Goal: Transaction & Acquisition: Purchase product/service

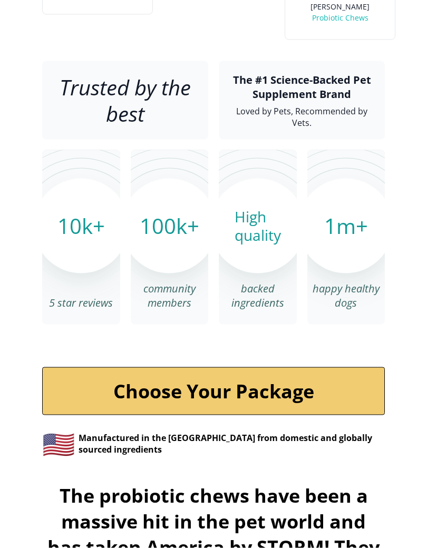
scroll to position [3237, 0]
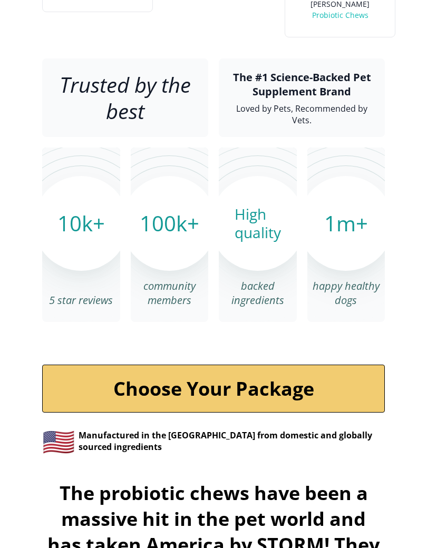
click at [333, 409] on link "Choose Your Package" at bounding box center [213, 389] width 342 height 48
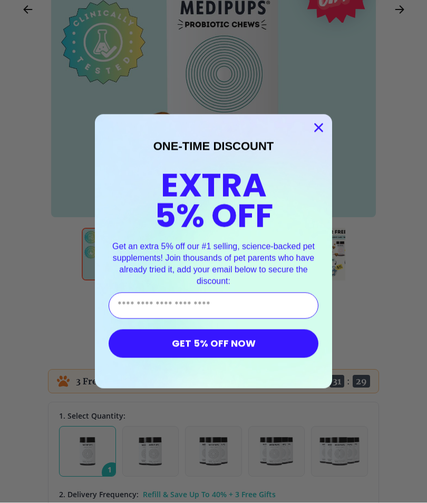
scroll to position [250, 0]
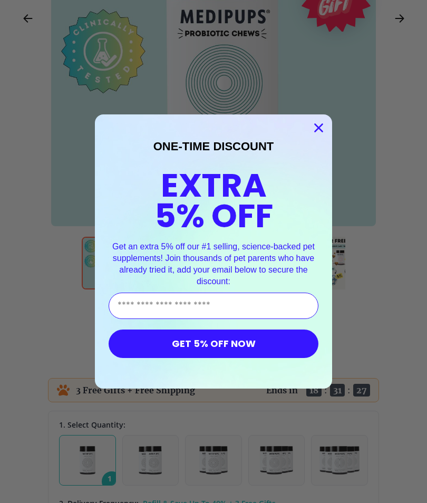
click at [322, 128] on circle "Close dialog" at bounding box center [318, 127] width 17 height 17
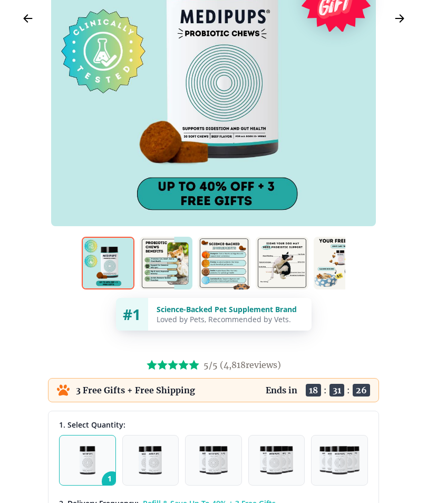
click at [167, 265] on img at bounding box center [166, 263] width 53 height 53
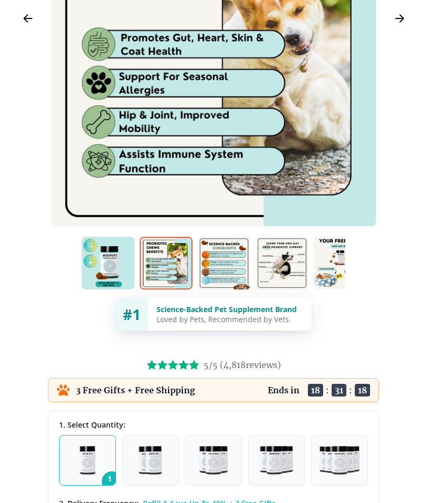
click at [225, 278] on img at bounding box center [224, 263] width 53 height 53
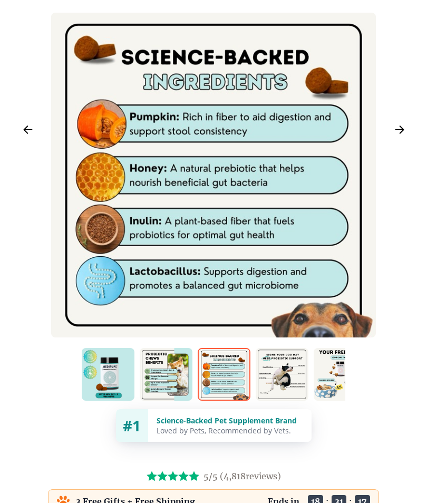
scroll to position [139, 0]
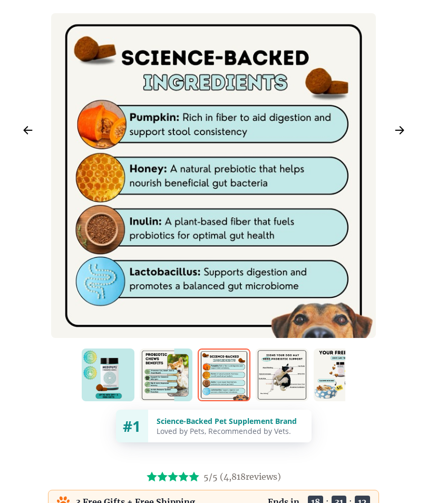
click at [296, 375] on img at bounding box center [282, 374] width 53 height 53
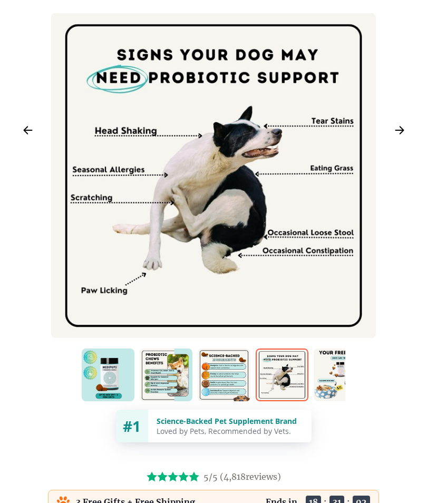
click at [335, 373] on img at bounding box center [339, 374] width 53 height 53
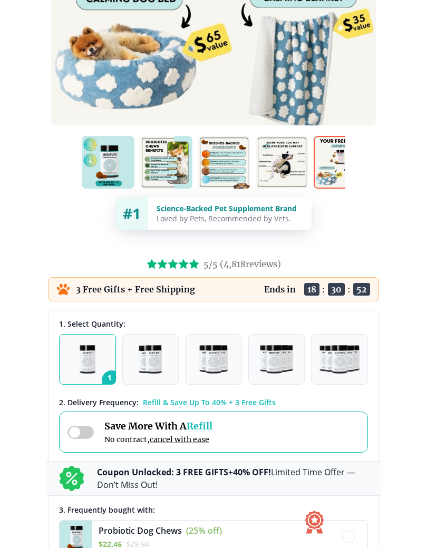
scroll to position [351, 0]
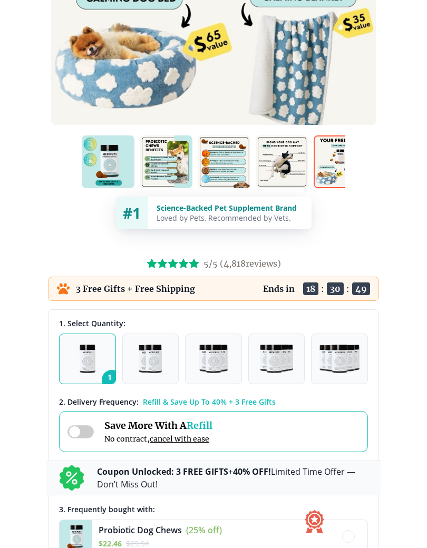
click at [104, 167] on img at bounding box center [108, 161] width 53 height 53
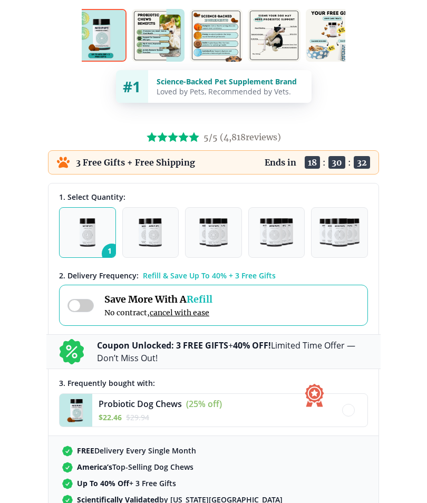
scroll to position [477, 0]
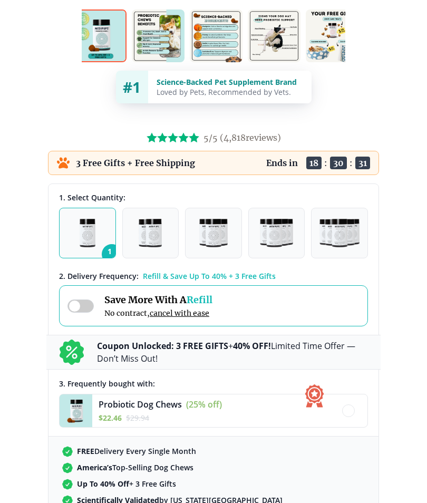
click at [158, 230] on img "button" at bounding box center [150, 233] width 23 height 28
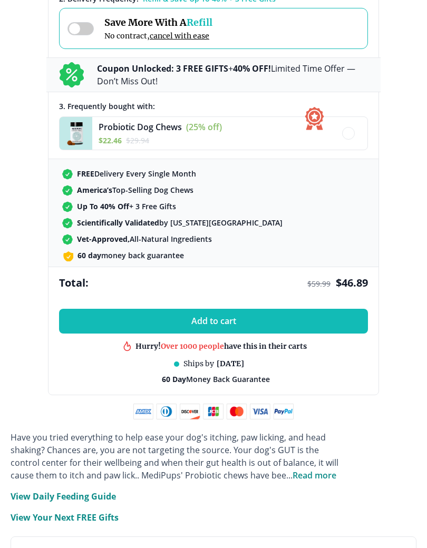
scroll to position [754, 0]
click at [276, 327] on button "Add to cart" at bounding box center [213, 321] width 309 height 25
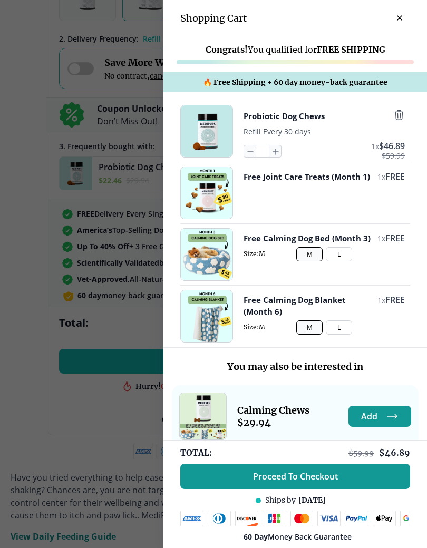
scroll to position [0, 0]
click at [401, 130] on div "Probiotic Dog Chews Refill Every 30 days * 1 x $ 46.89 $ 59.99" at bounding box center [323, 131] width 161 height 53
click at [400, 121] on icon "button" at bounding box center [399, 115] width 12 height 12
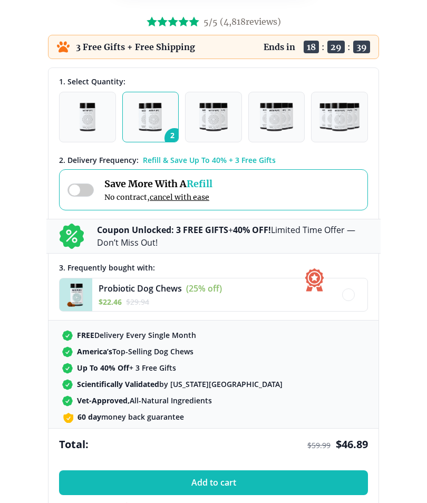
scroll to position [593, 0]
click at [76, 123] on button "1" at bounding box center [87, 117] width 57 height 51
click at [233, 475] on button "Add to cart" at bounding box center [213, 482] width 309 height 25
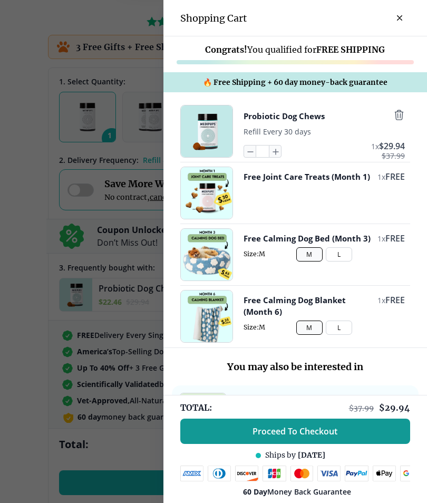
scroll to position [0, 0]
